Goal: Task Accomplishment & Management: Manage account settings

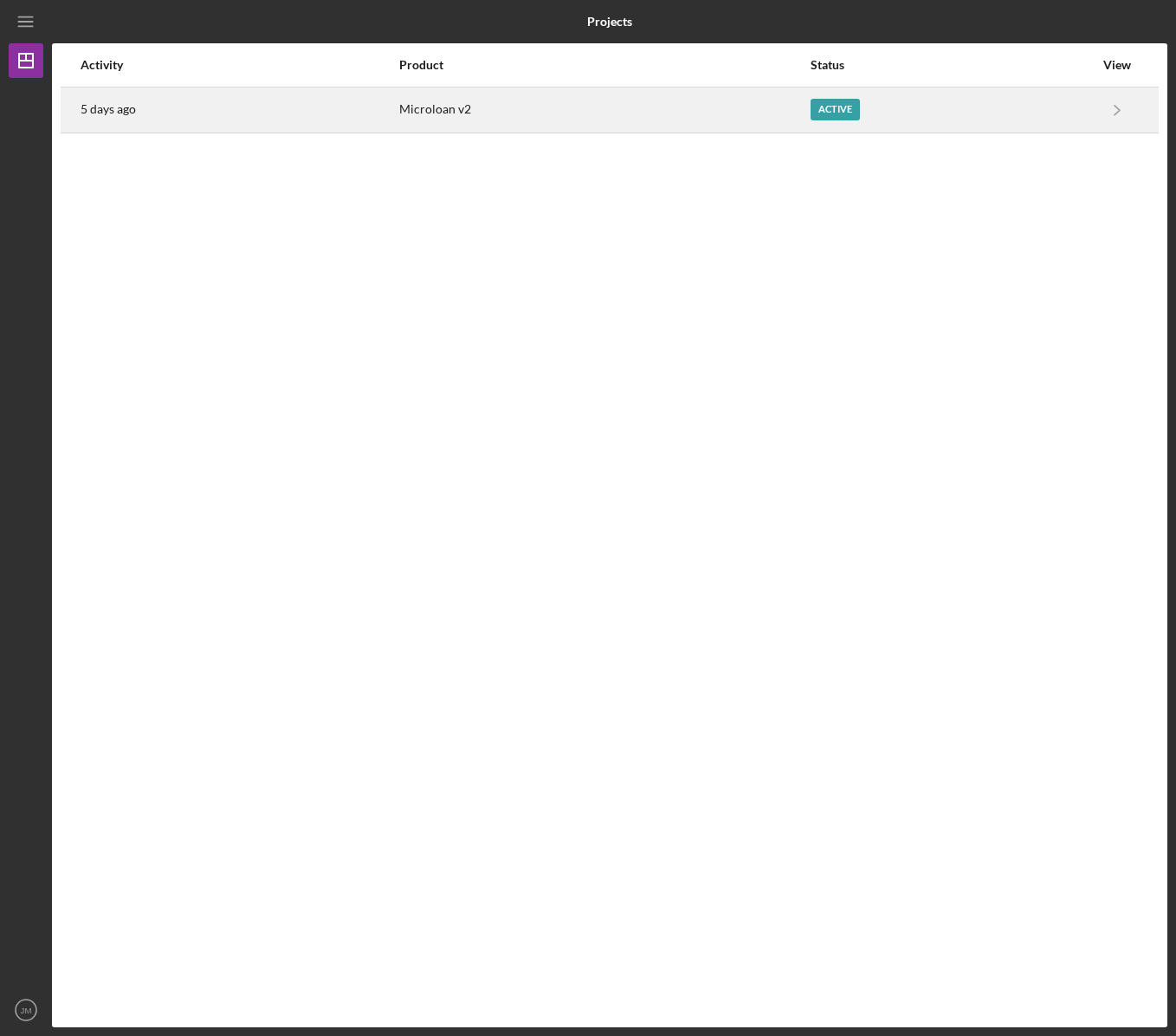
click at [966, 111] on div "Active" at bounding box center [951, 110] width 283 height 44
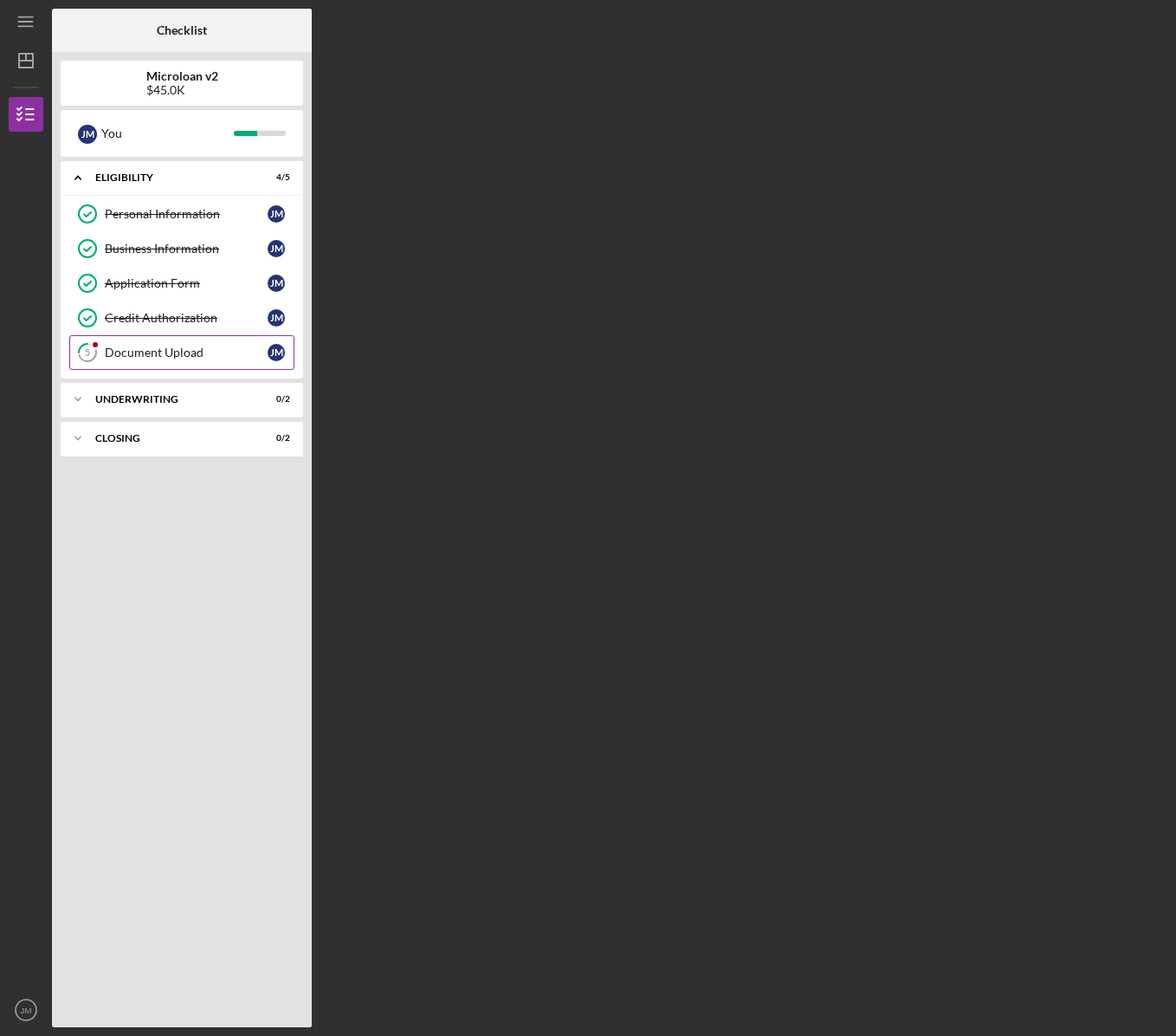
click at [173, 354] on div "Document Upload" at bounding box center [186, 352] width 163 height 14
